Goal: Task Accomplishment & Management: Use online tool/utility

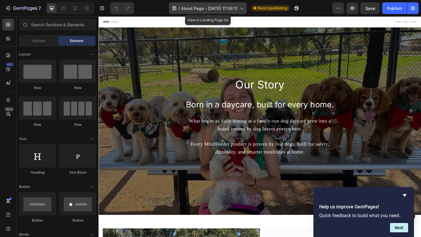
click at [228, 7] on span "About Page - [DATE] 17:08:11" at bounding box center [209, 8] width 56 height 6
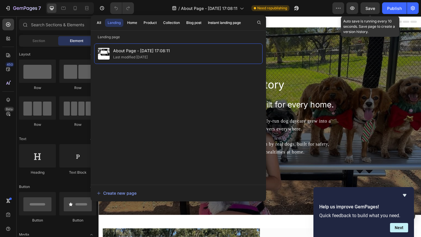
click at [353, 45] on div "Our Story Heading Born in a daycare, built for every home. Heading What began a…" at bounding box center [273, 130] width 351 height 204
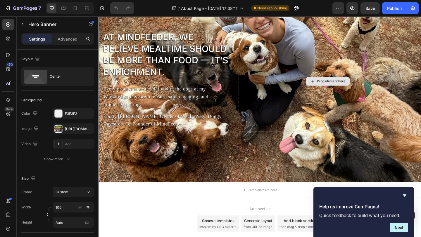
scroll to position [686, 0]
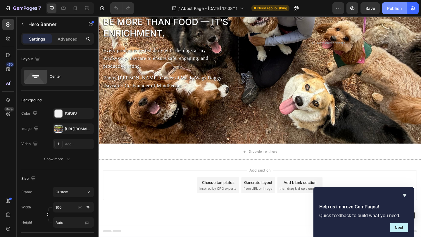
click at [390, 9] on div "Publish" at bounding box center [394, 8] width 15 height 6
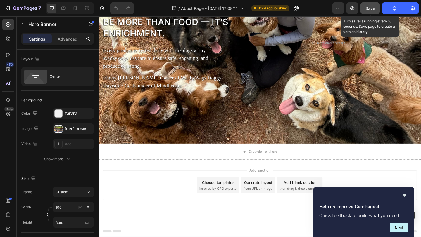
click at [377, 9] on button "Save" at bounding box center [369, 8] width 19 height 12
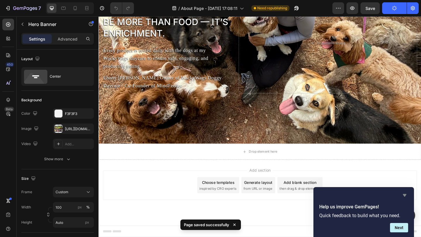
drag, startPoint x: 406, startPoint y: 193, endPoint x: 278, endPoint y: 156, distance: 133.4
click at [406, 193] on icon "Hide survey" at bounding box center [404, 195] width 7 height 7
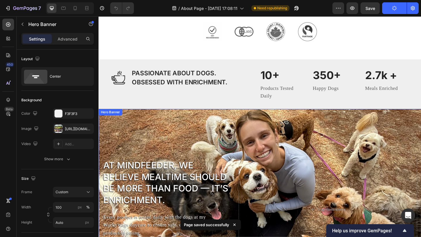
scroll to position [337, 0]
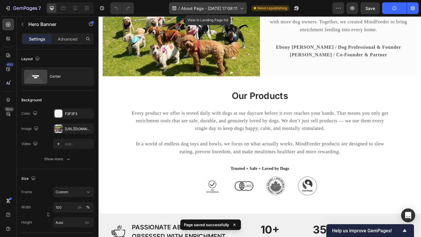
click at [212, 11] on span "About Page - Aug 16, 17:08:11" at bounding box center [209, 8] width 56 height 6
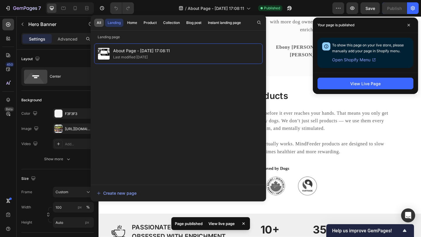
click at [103, 23] on button "All" at bounding box center [99, 23] width 10 height 8
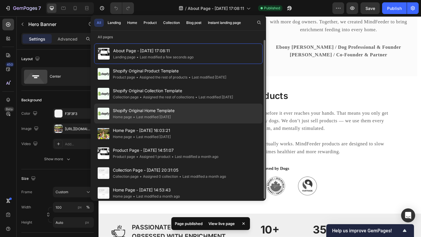
click at [171, 117] on div "• Last modified 2 days ago" at bounding box center [151, 117] width 39 height 6
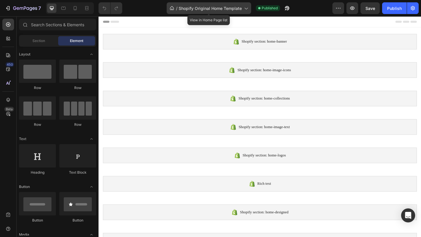
click at [205, 5] on span "Shopify Original Home Template" at bounding box center [210, 8] width 63 height 6
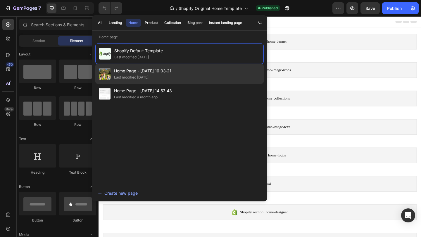
click at [176, 69] on div "Home Page - Aug 16, 16:03:21 Last modified 6 days ago" at bounding box center [179, 74] width 168 height 20
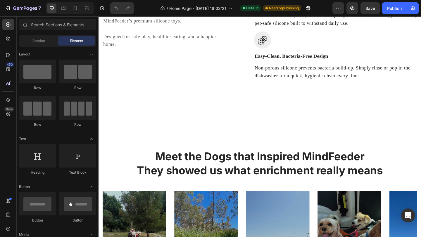
scroll to position [1476, 0]
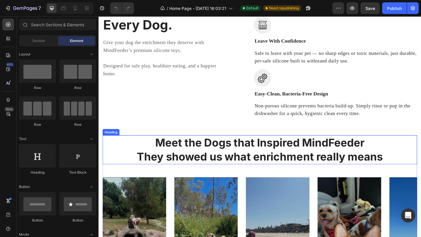
click at [236, 177] on h2 "Meet the Dogs that Inspired MindFeeder They showed us what enrichment really me…" at bounding box center [274, 162] width 342 height 32
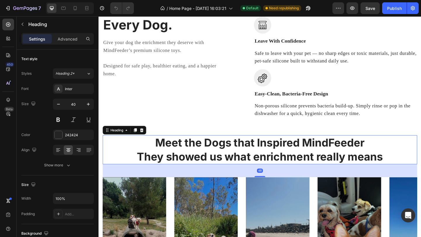
click at [296, 177] on h2 "Meet the Dogs that Inspired MindFeeder They showed us what enrichment really me…" at bounding box center [274, 162] width 342 height 32
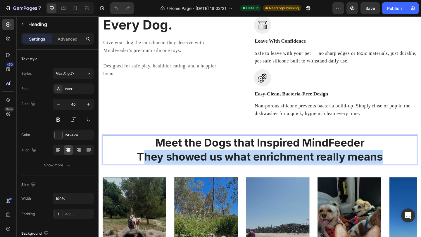
drag, startPoint x: 406, startPoint y: 208, endPoint x: 145, endPoint y: 204, distance: 261.0
click at [145, 177] on p "Meet the Dogs that Inspired MindFeeder They showed us what enrichment really me…" at bounding box center [273, 161] width 341 height 30
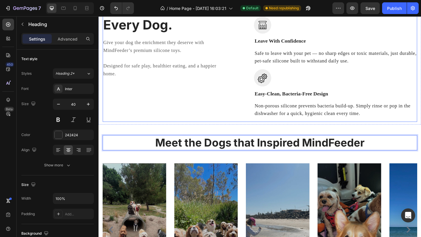
click at [158, 131] on div "PRODUCT FEATURES Text block Safe. Durable. Enriching. For Every Dog. Heading Gi…" at bounding box center [166, 31] width 127 height 200
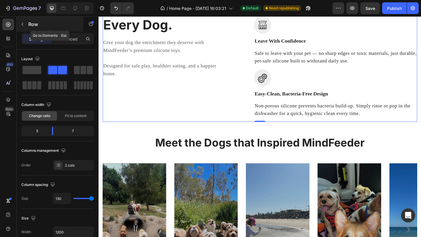
click at [29, 27] on p "Row" at bounding box center [53, 24] width 50 height 7
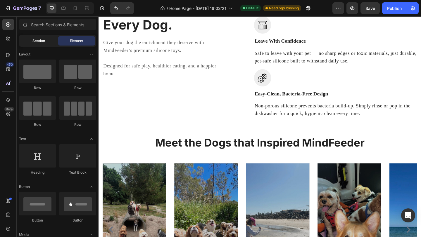
click at [49, 39] on div "Section" at bounding box center [38, 40] width 37 height 9
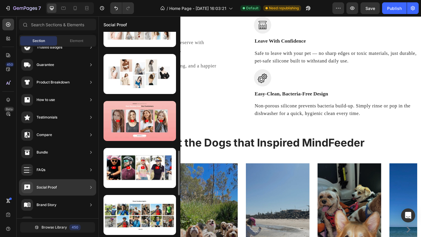
scroll to position [549, 0]
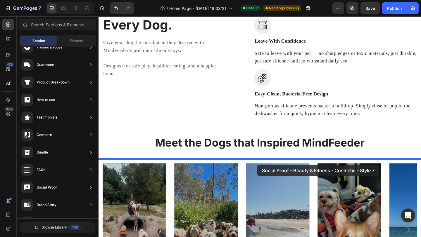
drag, startPoint x: 226, startPoint y: 144, endPoint x: 243, endPoint y: 169, distance: 29.6
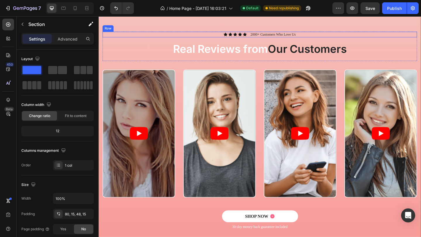
scroll to position [1594, 0]
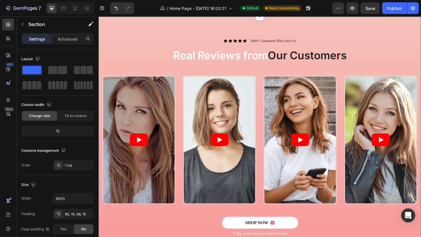
click at [211, 62] on div "Icon Icon Icon Icon Icon Icon List 2000+ Customers Who Love Us Text Block Row R…" at bounding box center [273, 148] width 351 height 263
click at [167, 65] on div "Icon Icon Icon Icon Icon Icon List 2000+ Customers Who Love Us Text Block Row R…" at bounding box center [273, 148] width 351 height 263
click at [25, 24] on button "button" at bounding box center [22, 24] width 9 height 9
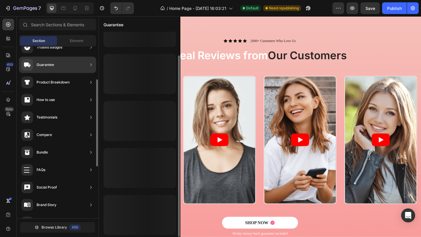
scroll to position [27, 0]
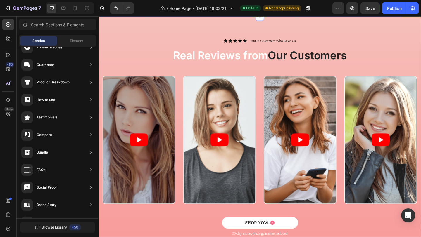
click at [224, 75] on div "Icon Icon Icon Icon Icon Icon List 2000+ Customers Who Love Us Text Block Row R…" at bounding box center [273, 148] width 351 height 263
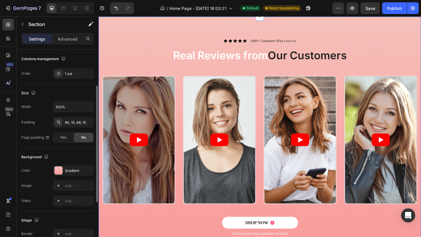
scroll to position [152, 0]
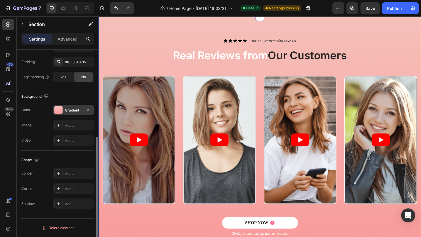
click at [70, 110] on div "Gradient" at bounding box center [73, 110] width 17 height 5
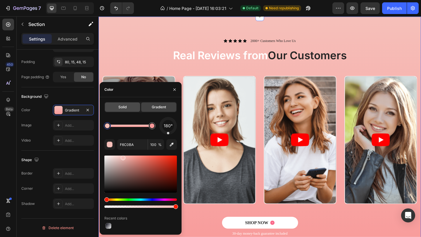
click at [120, 110] on span "Solid" at bounding box center [122, 107] width 8 height 5
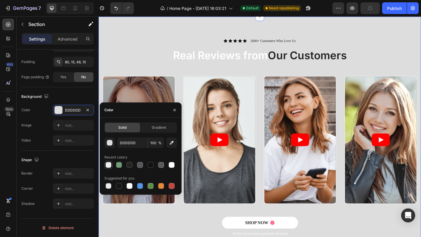
click at [109, 164] on div at bounding box center [109, 165] width 6 height 6
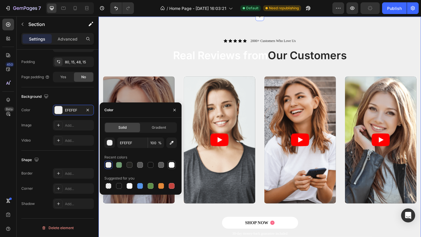
click at [172, 167] on div at bounding box center [172, 165] width 6 height 6
type input "FFFFFF"
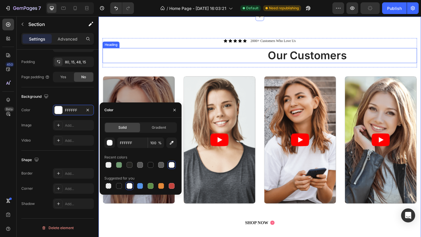
click at [197, 67] on h2 "Real Reviews from Our Customers" at bounding box center [274, 59] width 342 height 16
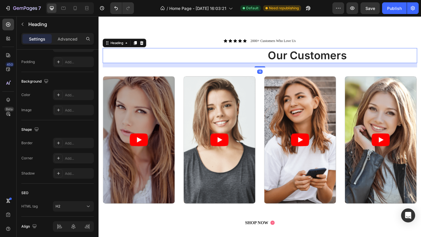
scroll to position [0, 0]
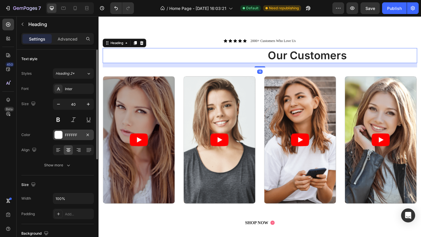
click at [60, 136] on div at bounding box center [59, 135] width 8 height 8
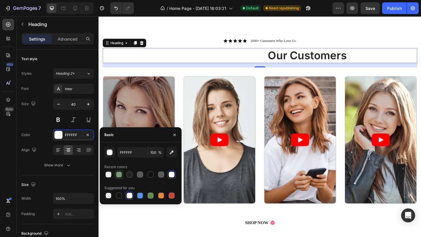
click at [118, 174] on div at bounding box center [119, 175] width 6 height 6
type input "729D74"
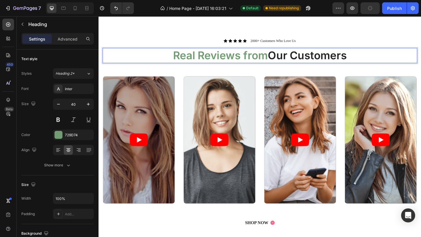
click at [316, 66] on span "Our Customers" at bounding box center [326, 59] width 86 height 14
drag, startPoint x: 368, startPoint y: 97, endPoint x: 285, endPoint y: 98, distance: 82.7
click at [285, 66] on span "Our Customers" at bounding box center [326, 59] width 86 height 14
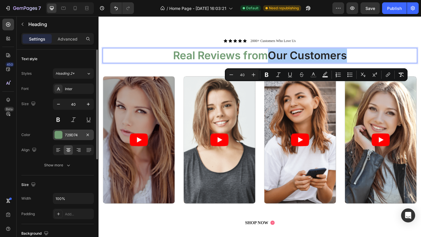
click at [74, 137] on div "729D74" at bounding box center [73, 135] width 17 height 5
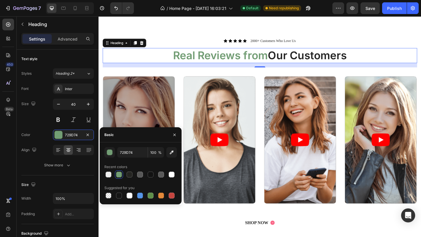
click at [119, 174] on div at bounding box center [119, 175] width 6 height 6
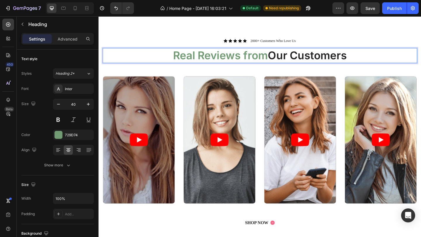
click at [302, 66] on span "Our Customers" at bounding box center [326, 59] width 86 height 14
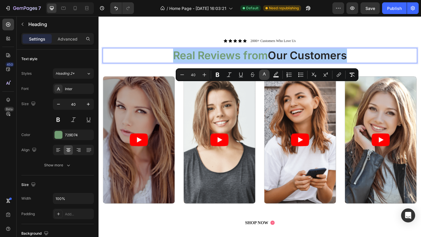
click at [263, 76] on icon "Editor contextual toolbar" at bounding box center [264, 75] width 6 height 6
type input "729D74"
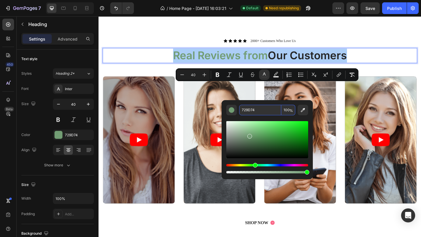
click at [286, 108] on input "100" at bounding box center [288, 110] width 14 height 11
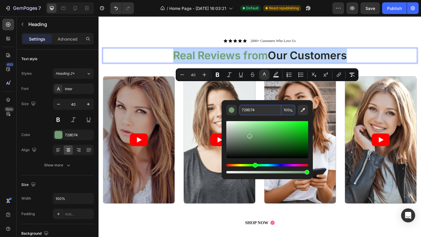
click at [326, 66] on span "Our Customers" at bounding box center [326, 59] width 86 height 14
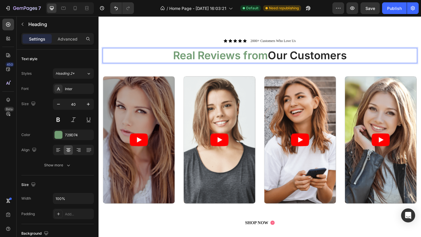
click at [364, 66] on span "Our Customers" at bounding box center [326, 59] width 86 height 14
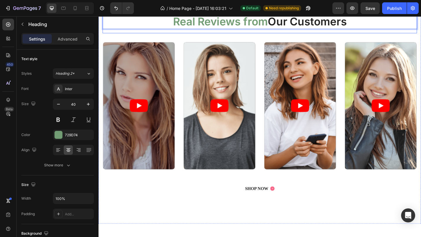
scroll to position [1632, 0]
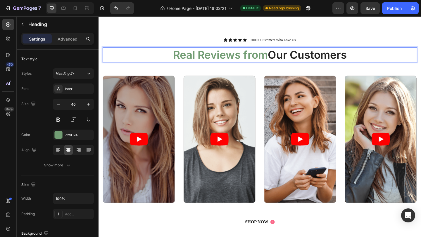
click at [290, 58] on span "Our Customers" at bounding box center [326, 58] width 86 height 14
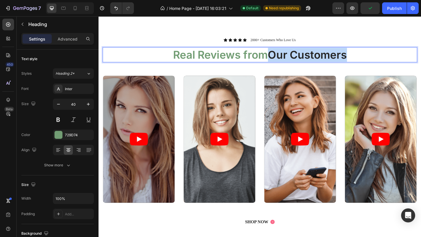
drag, startPoint x: 286, startPoint y: 58, endPoint x: 367, endPoint y: 63, distance: 80.8
click at [367, 63] on span "Our Customers" at bounding box center [326, 58] width 86 height 14
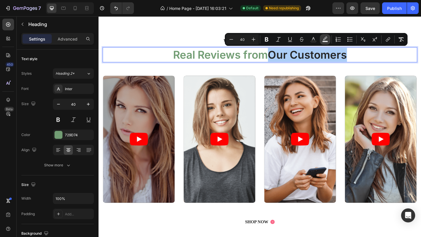
click at [322, 39] on button "Text Background Color" at bounding box center [325, 39] width 11 height 11
type input "000000"
type input "77"
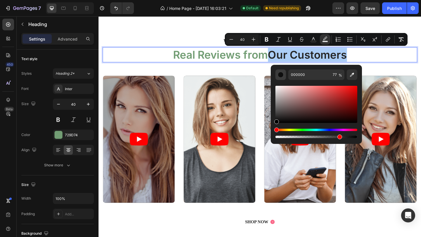
click at [282, 76] on div "Editor contextual toolbar" at bounding box center [281, 75] width 6 height 6
click at [280, 73] on div "Editor contextual toolbar" at bounding box center [281, 75] width 6 height 6
click at [68, 133] on div "729D74" at bounding box center [73, 135] width 17 height 5
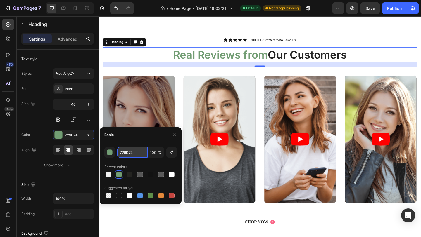
click at [126, 153] on input "729D74" at bounding box center [132, 152] width 30 height 11
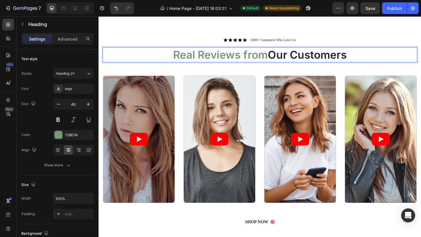
click at [372, 57] on p "Real Reviews from Our Customers" at bounding box center [273, 58] width 341 height 15
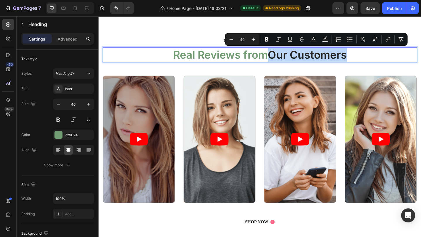
drag, startPoint x: 371, startPoint y: 58, endPoint x: 288, endPoint y: 58, distance: 83.0
click at [288, 58] on p "Real Reviews from Our Customers" at bounding box center [273, 58] width 341 height 15
click at [323, 41] on rect "Editor contextual toolbar" at bounding box center [325, 41] width 6 height 1
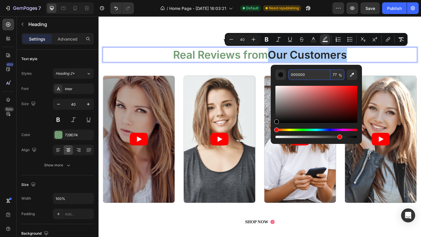
click at [296, 76] on input "000000" at bounding box center [309, 75] width 42 height 11
paste input "729D74"
type input "729D74"
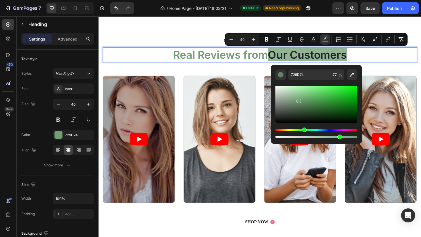
click at [393, 61] on p "Real Reviews from Our Customers" at bounding box center [273, 58] width 341 height 15
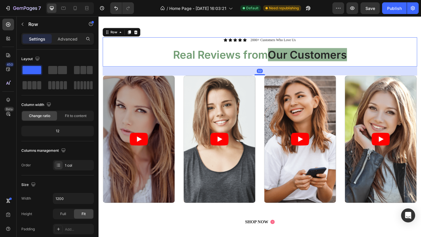
click at [396, 70] on div "Icon Icon Icon Icon Icon Icon List 2000+ Customers Who Love Us Text Block Row R…" at bounding box center [274, 55] width 342 height 32
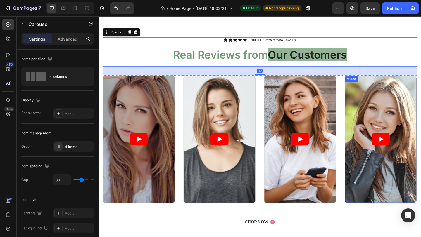
click at [365, 109] on div "Video Video Video Video" at bounding box center [274, 149] width 342 height 139
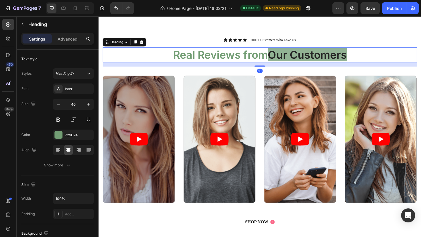
click at [324, 61] on span "Our Customers" at bounding box center [326, 58] width 86 height 14
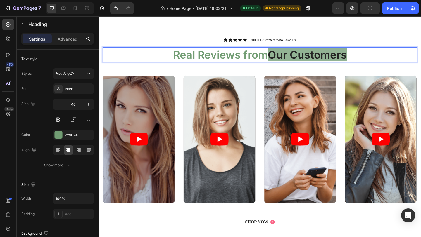
click at [365, 59] on span "Our Customers" at bounding box center [326, 58] width 86 height 14
drag, startPoint x: 371, startPoint y: 59, endPoint x: 287, endPoint y: 58, distance: 84.2
click at [287, 58] on p "Real Reviews from Our Customers" at bounding box center [273, 58] width 341 height 15
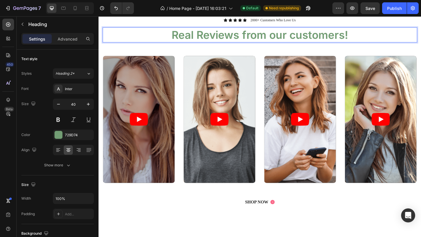
scroll to position [1670, 0]
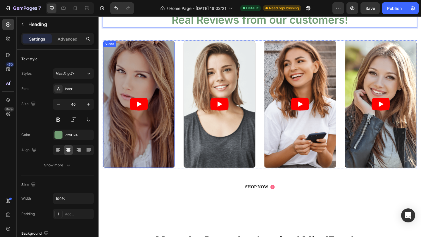
click at [154, 86] on article at bounding box center [142, 112] width 78 height 138
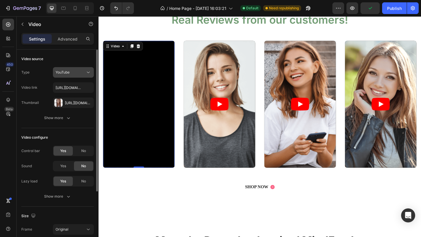
click at [72, 73] on div "YouTube" at bounding box center [71, 72] width 30 height 5
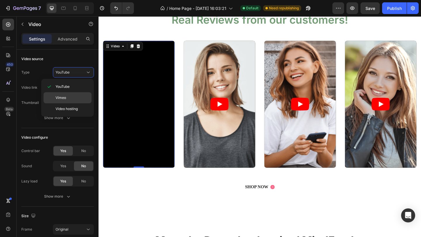
click at [72, 98] on p "Vimeo" at bounding box center [72, 97] width 33 height 5
type input "https://vimeo.com/347119375"
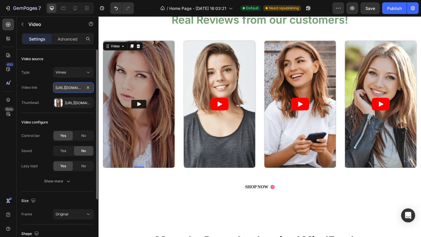
click at [72, 87] on input "https://vimeo.com/347119375" at bounding box center [73, 87] width 41 height 11
click at [60, 65] on div "Video source Type Vimeo Video link https://vimeo.com/347119375 Thumbnail Https:…" at bounding box center [57, 81] width 72 height 63
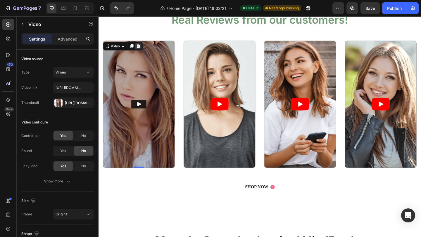
click at [143, 48] on icon at bounding box center [142, 49] width 4 height 4
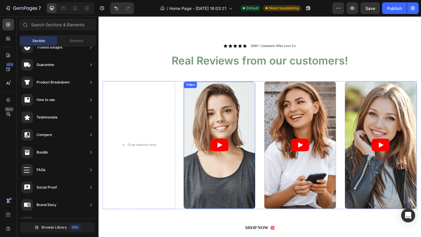
scroll to position [1616, 0]
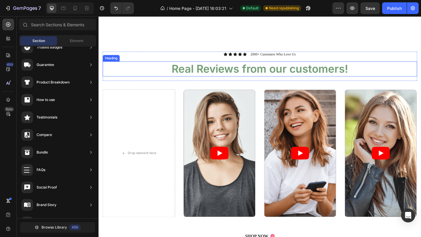
click at [149, 72] on p "Real Reviews from our customers!" at bounding box center [273, 73] width 341 height 15
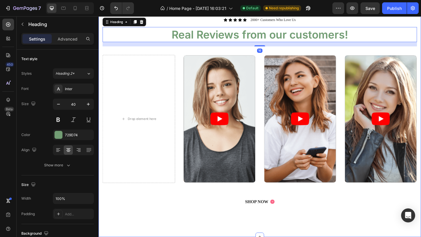
click at [140, 52] on div "Icon Icon Icon Icon Icon Icon List 2000+ Customers Who Love Us Text Block Row R…" at bounding box center [273, 125] width 351 height 263
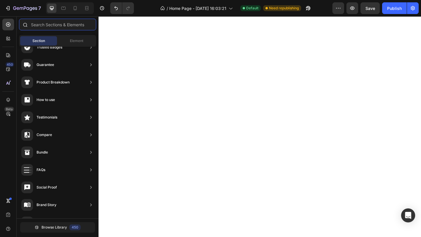
click at [57, 27] on input "text" at bounding box center [57, 25] width 77 height 12
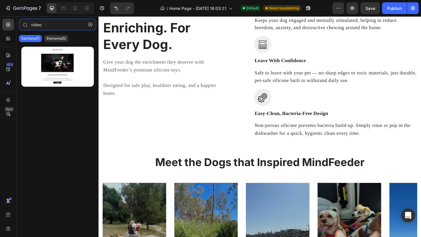
scroll to position [1471, 0]
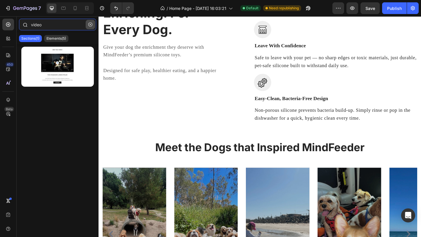
type input "video"
click at [91, 24] on icon "button" at bounding box center [90, 25] width 4 height 4
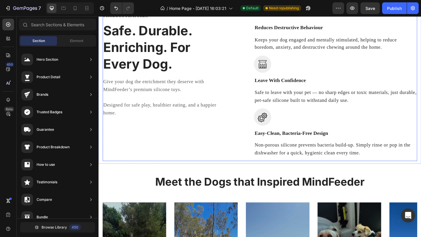
scroll to position [1427, 0]
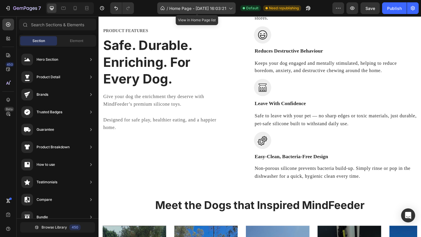
click at [201, 9] on span "Home Page - [DATE] 16:03:21" at bounding box center [197, 8] width 57 height 6
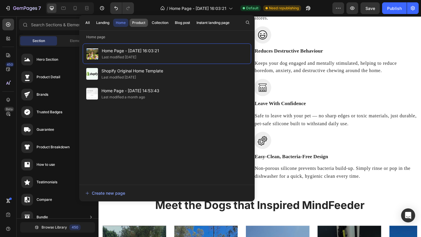
click at [136, 23] on div "Product" at bounding box center [138, 22] width 13 height 5
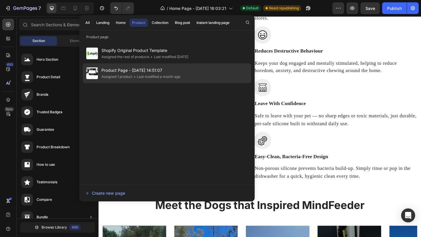
click at [173, 76] on div "• Last modified a month ago" at bounding box center [156, 77] width 48 height 6
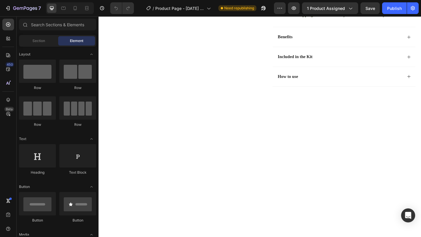
scroll to position [89, 0]
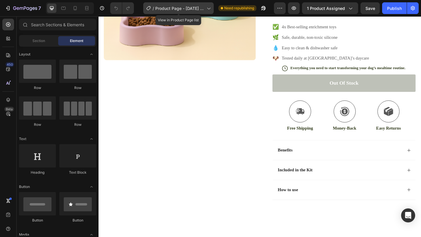
click at [172, 11] on span "Product Page - Aug 16, 14:51:07" at bounding box center [179, 8] width 49 height 6
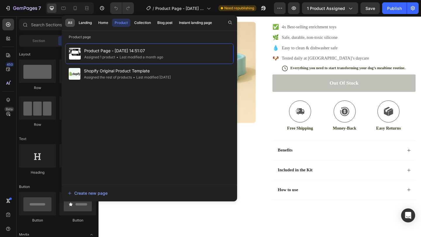
click at [74, 23] on button "All" at bounding box center [70, 23] width 10 height 8
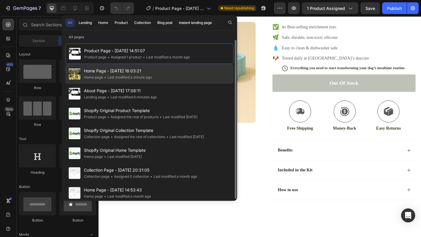
click at [137, 76] on div "• Last modified a minute ago" at bounding box center [127, 78] width 49 height 6
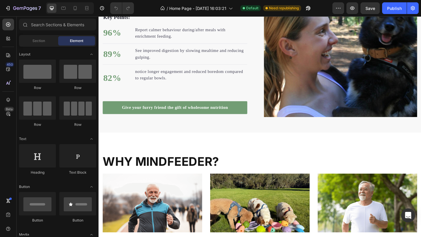
scroll to position [821, 0]
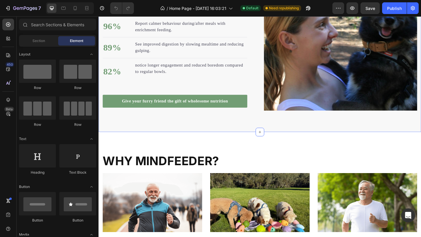
click at [215, 126] on div "Enrichment is the foundation for calmer, healthier dogs. Heading Invest in your…" at bounding box center [273, 16] width 351 height 251
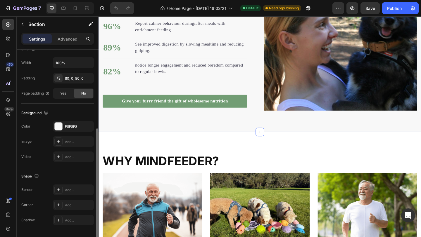
scroll to position [137, 0]
click at [69, 127] on div "F8F8F8" at bounding box center [73, 125] width 17 height 5
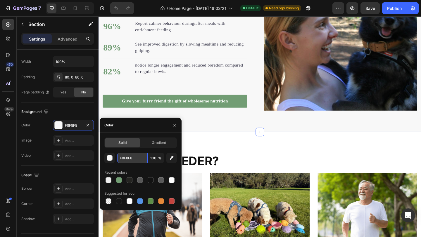
click at [129, 161] on input "F8F8F8" at bounding box center [132, 158] width 30 height 11
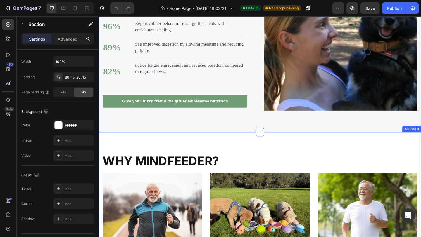
click at [242, 162] on div "WHY MINDFEEDER? Heading Row Image SAFE Text Block Made from non-toxic, BPA-free…" at bounding box center [273, 240] width 351 height 196
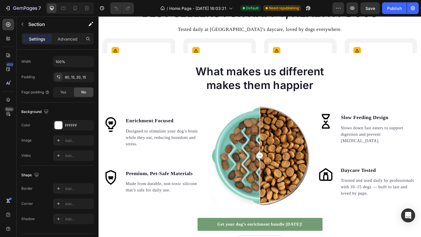
scroll to position [442, 0]
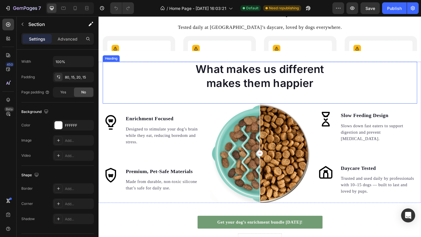
click at [166, 97] on div "What makes us different makes them happier" at bounding box center [274, 82] width 342 height 32
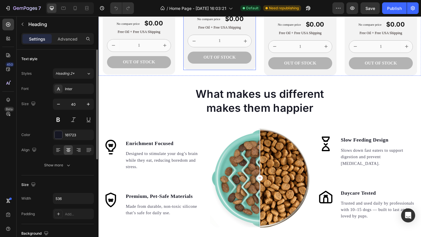
scroll to position [659, 0]
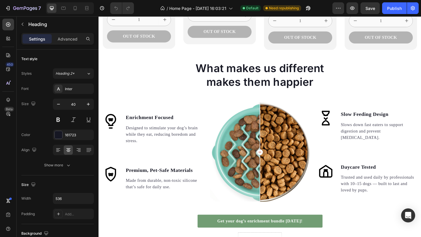
click at [349, 103] on div "What makes us different makes them happier Heading" at bounding box center [274, 88] width 342 height 46
click at [359, 91] on div "What makes us different makes them happier" at bounding box center [274, 81] width 342 height 32
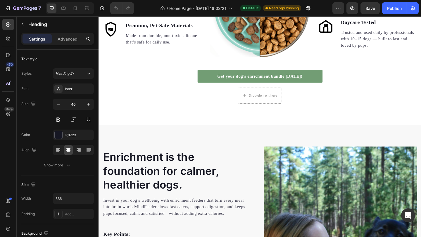
scroll to position [819, 0]
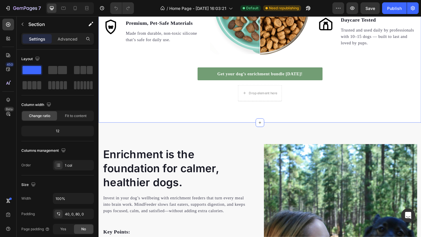
click at [352, 100] on div "What makes us different makes them happier Heading Image Enrichment Focused Tex…" at bounding box center [273, 6] width 351 height 205
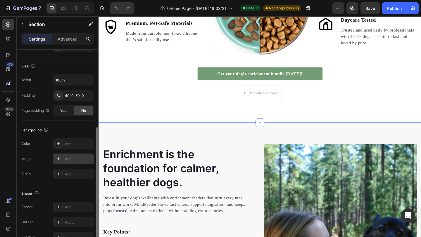
scroll to position [136, 0]
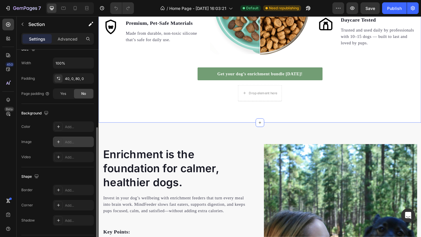
drag, startPoint x: 70, startPoint y: 125, endPoint x: 94, endPoint y: 142, distance: 29.0
click at [70, 125] on div "Add..." at bounding box center [78, 127] width 27 height 5
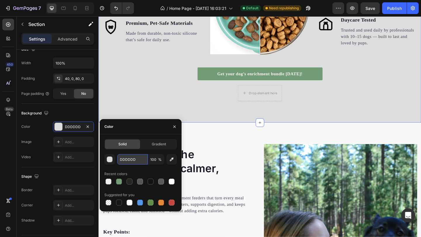
click at [132, 160] on input "DDDDDD" at bounding box center [132, 159] width 30 height 11
paste input "F8F8F8"
type input "F8F8F8"
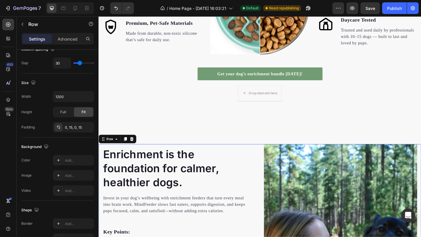
scroll to position [0, 0]
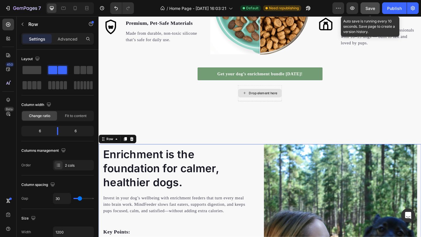
click at [371, 12] on button "Save" at bounding box center [369, 8] width 19 height 12
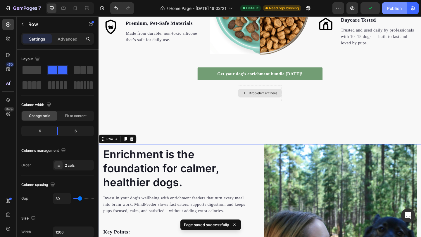
click at [393, 11] on div "Publish" at bounding box center [394, 8] width 15 height 6
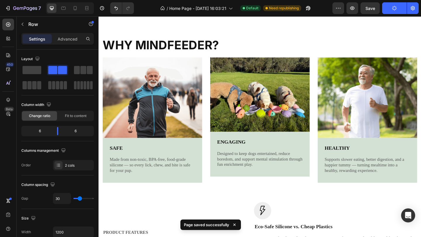
scroll to position [1149, 0]
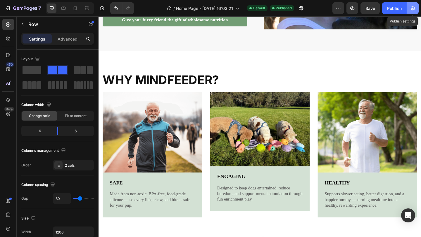
click at [413, 10] on icon "button" at bounding box center [413, 8] width 6 height 6
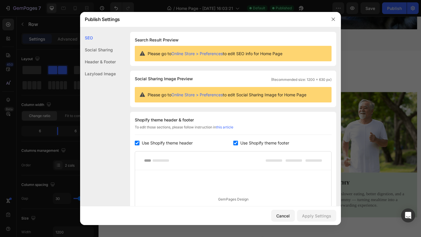
click at [361, 65] on div at bounding box center [210, 118] width 421 height 237
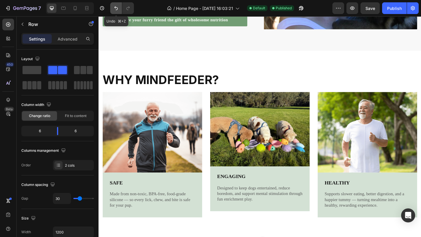
click at [117, 8] on icon "Undo/Redo" at bounding box center [116, 8] width 6 height 6
click at [117, 10] on icon "Undo/Redo" at bounding box center [116, 8] width 4 height 4
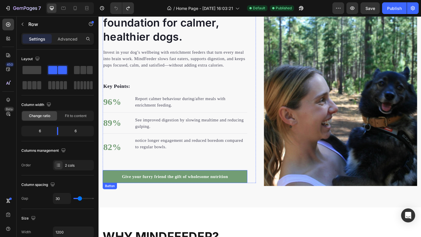
scroll to position [969, 0]
